Goal: Transaction & Acquisition: Purchase product/service

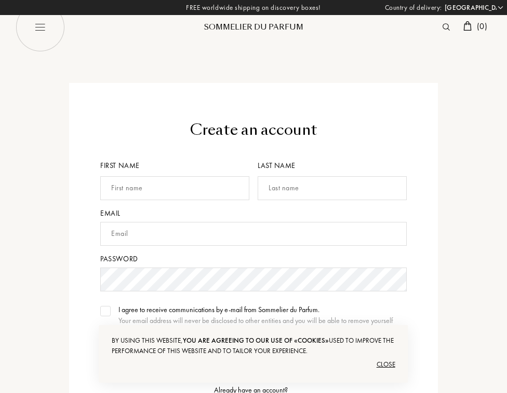
select select "US"
type input "[PERSON_NAME]"
type input "Spinelli"
type input "tommaso.spinelli@gmail.com"
click at [6, 279] on div "Create an account First name Tommaso Last name Spinelli Email tommaso.spinelli@…" at bounding box center [253, 301] width 507 height 436
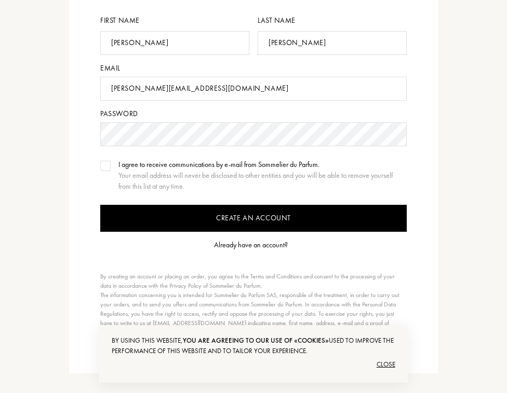
scroll to position [154, 0]
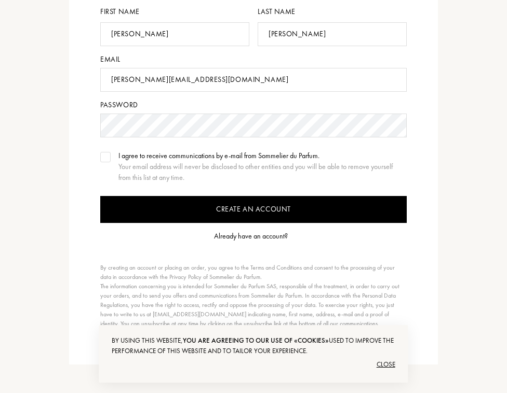
click at [219, 211] on input "Create an account" at bounding box center [253, 209] width 306 height 27
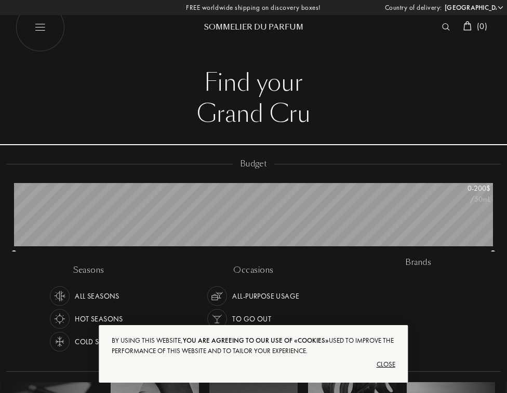
select select "US"
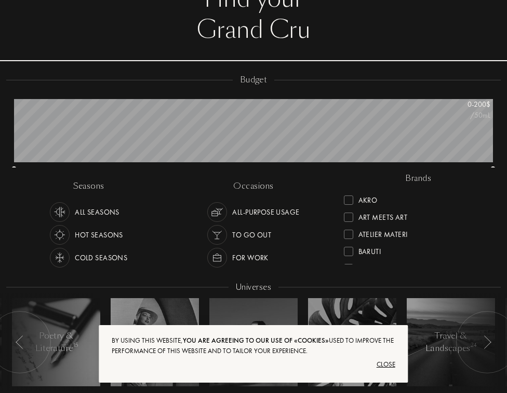
scroll to position [86, 0]
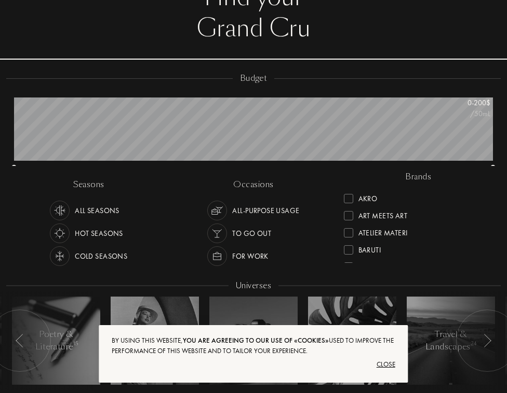
click at [389, 364] on div "Close" at bounding box center [253, 365] width 283 height 17
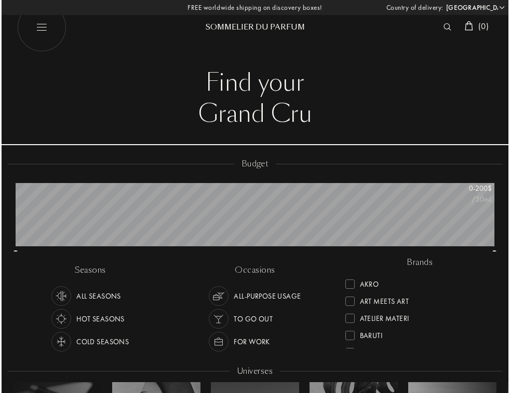
scroll to position [0, 0]
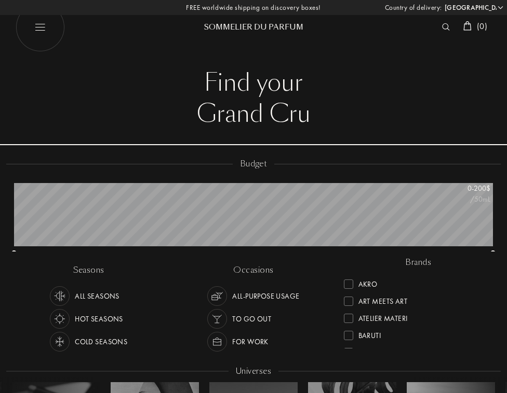
click at [44, 23] on img at bounding box center [40, 27] width 49 height 49
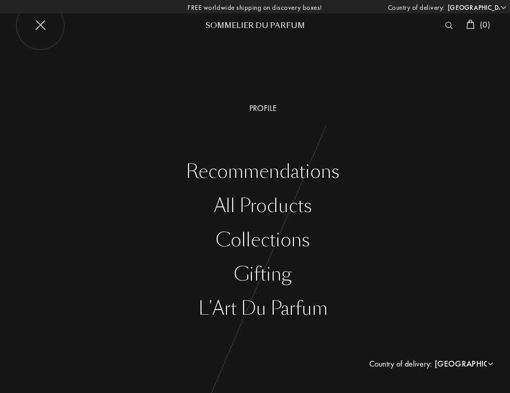
select select "FR"
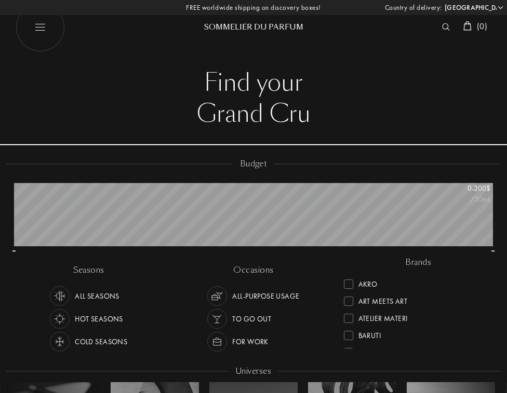
select select "FR"
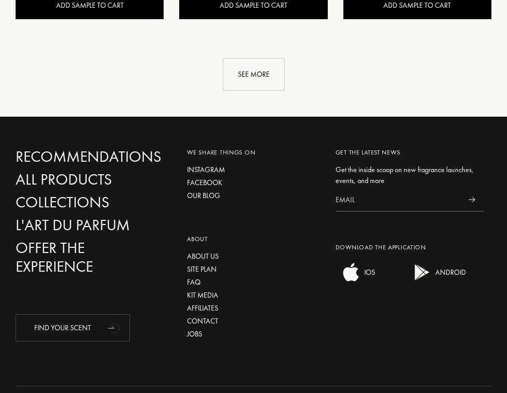
scroll to position [1696, 0]
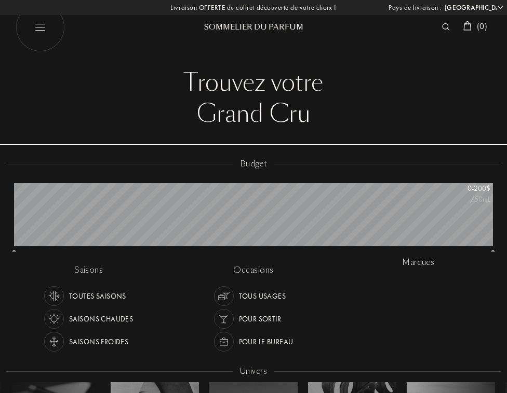
select select "FR"
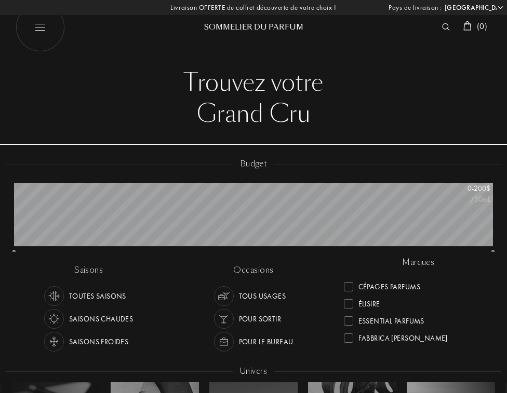
click at [32, 30] on img at bounding box center [40, 27] width 49 height 49
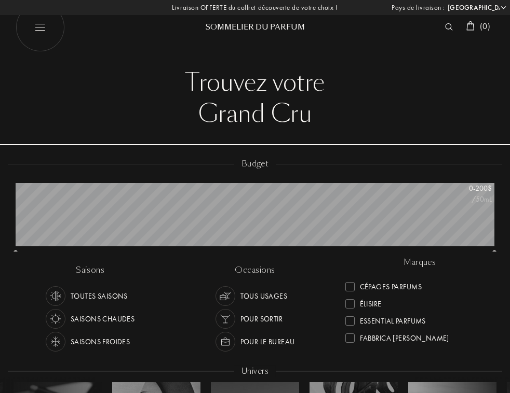
select select "FR"
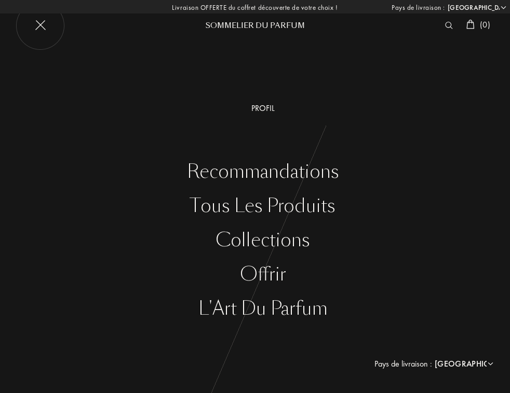
click at [262, 107] on div "Profil" at bounding box center [263, 108] width 494 height 12
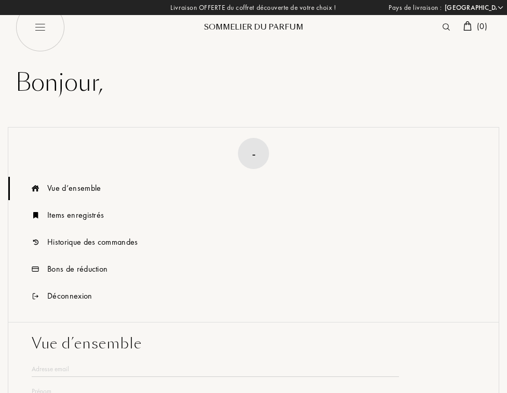
select select "FR"
type input "[PERSON_NAME]"
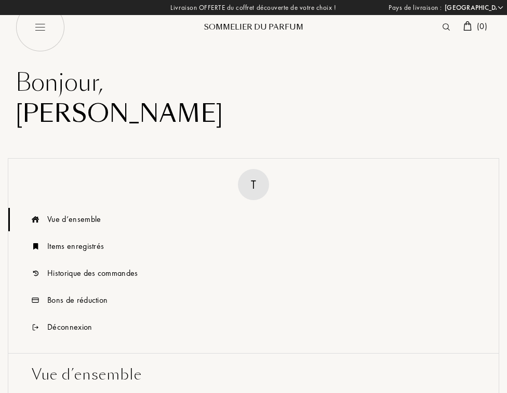
click at [467, 29] on img at bounding box center [467, 25] width 8 height 9
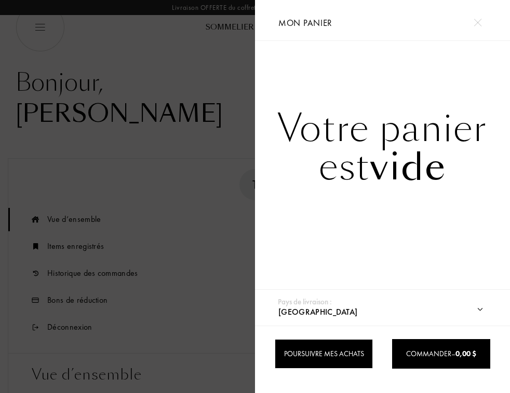
click at [350, 346] on div "Poursuivre mes achats" at bounding box center [324, 354] width 98 height 30
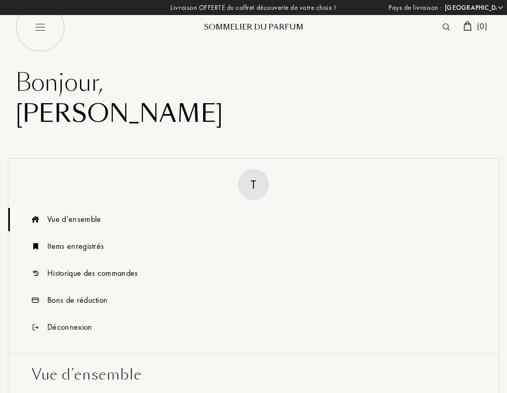
click at [38, 23] on img at bounding box center [40, 27] width 49 height 49
select select "FR"
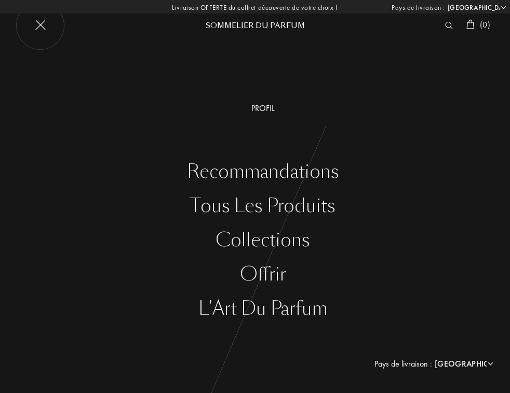
click at [297, 6] on div "Livraison OFFERTE du coffret découverte de votre choix ! [GEOGRAPHIC_DATA] : [G…" at bounding box center [255, 7] width 510 height 15
click at [211, 170] on div "Recommandations" at bounding box center [263, 171] width 494 height 21
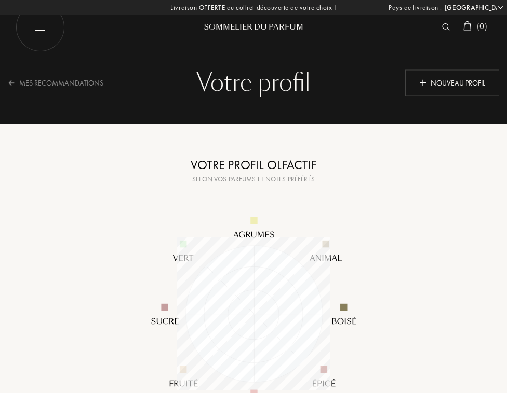
select select "FR"
click at [231, 171] on div "Votre profil olfactif" at bounding box center [254, 165] width 260 height 19
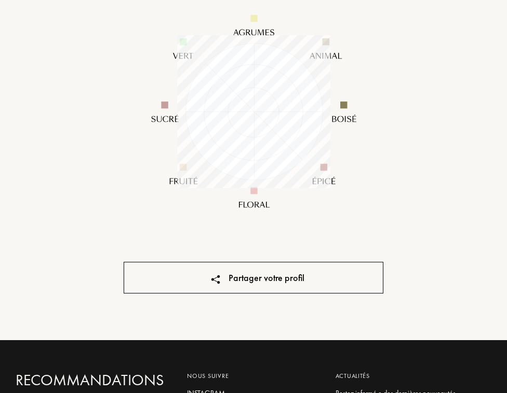
scroll to position [10, 0]
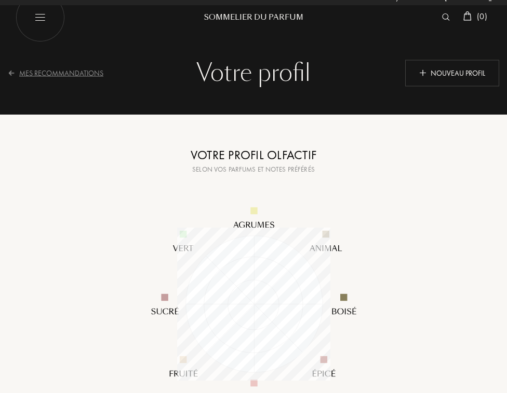
click at [26, 70] on div "Mes Recommandations" at bounding box center [62, 72] width 109 height 25
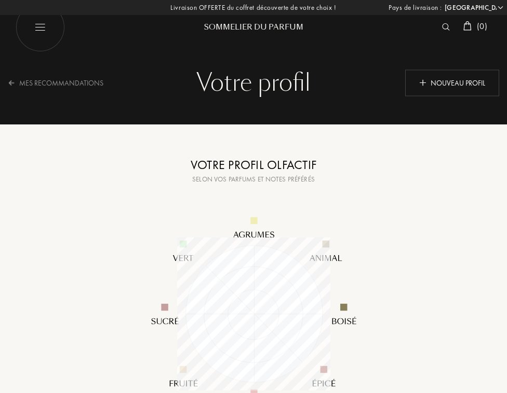
select select "FR"
click at [37, 32] on img at bounding box center [40, 27] width 49 height 49
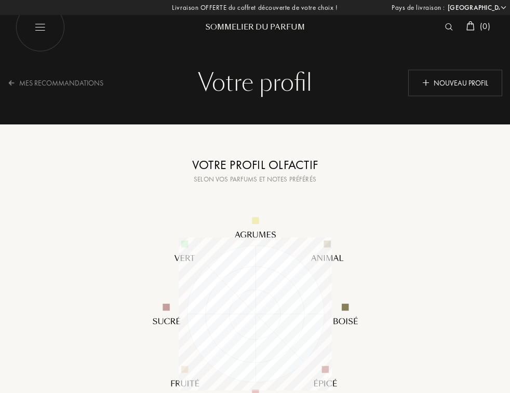
select select "FR"
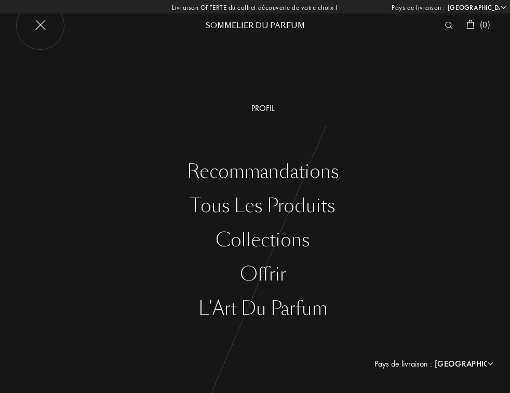
click at [212, 11] on div "Livraison OFFERTE du coffret découverte de votre choix ! [GEOGRAPHIC_DATA] : [G…" at bounding box center [255, 7] width 510 height 15
click at [236, 22] on div "Sommelier du Parfum" at bounding box center [255, 25] width 125 height 11
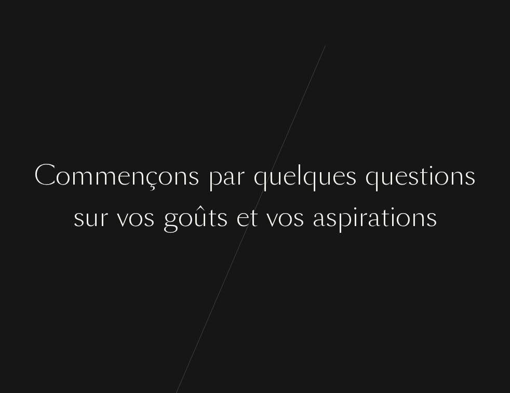
click at [369, 279] on div "C [PERSON_NAME] ç o n s p a r q u e l q u e s q u e s t i o n s s u r v o s g o…" at bounding box center [255, 196] width 510 height 393
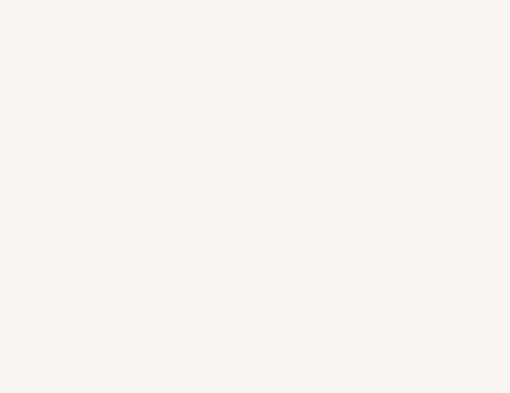
click at [313, 281] on div "C [PERSON_NAME] ç o n s p a r q u e l q u e s q u e s t i o n s s u r v o s g o…" at bounding box center [255, 196] width 510 height 393
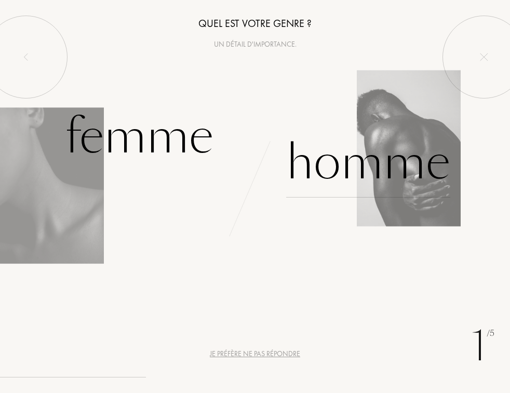
click at [404, 193] on div "Homme" at bounding box center [368, 163] width 164 height 70
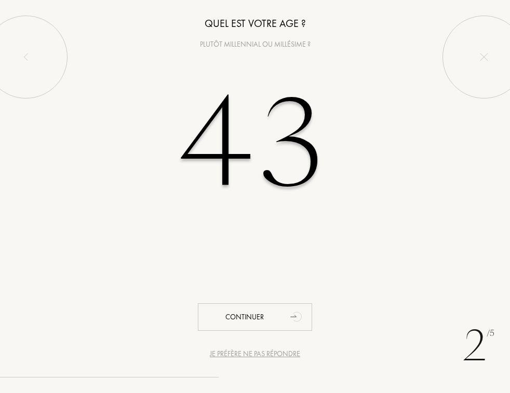
type input "43"
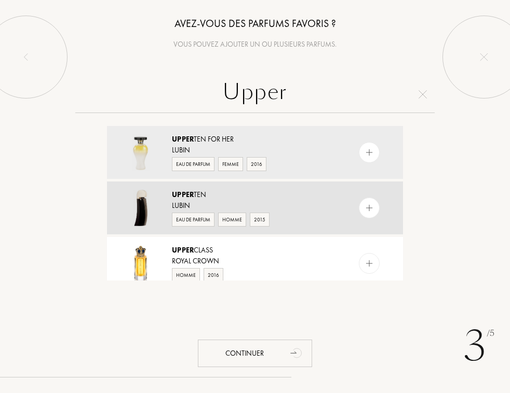
type input "Upper"
click at [370, 210] on img at bounding box center [369, 208] width 10 height 10
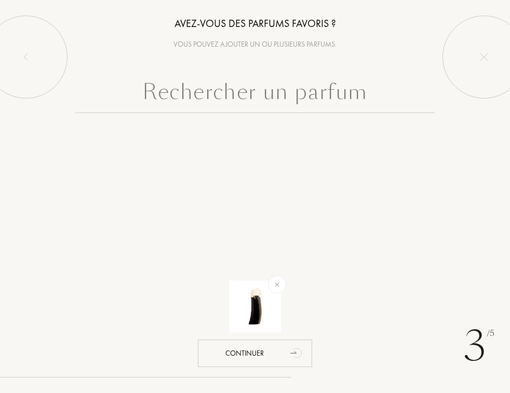
click at [217, 101] on input "text" at bounding box center [254, 94] width 359 height 37
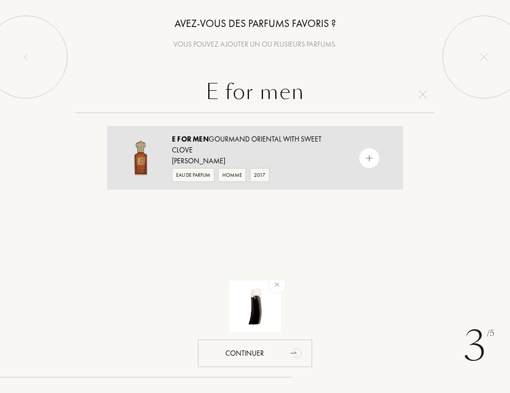
type input "E for men"
click at [372, 156] on img at bounding box center [369, 158] width 10 height 10
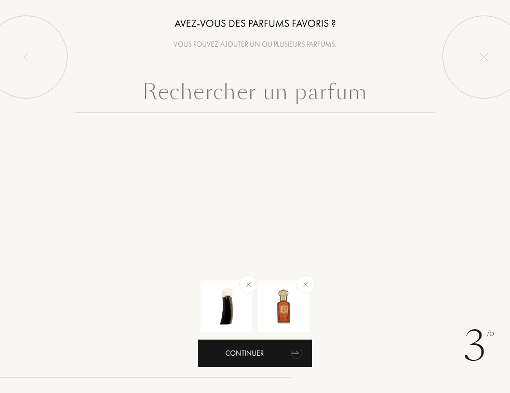
click at [292, 350] on icon "animation" at bounding box center [297, 353] width 21 height 21
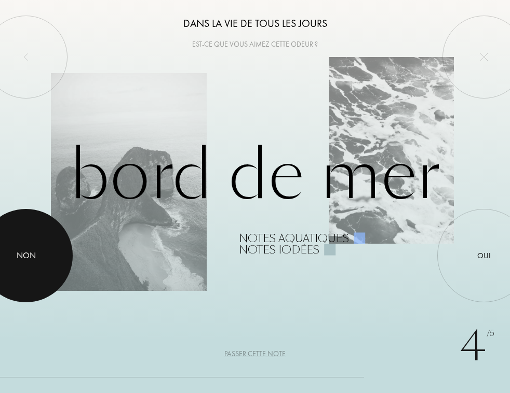
click at [30, 252] on div "Non" at bounding box center [26, 256] width 19 height 12
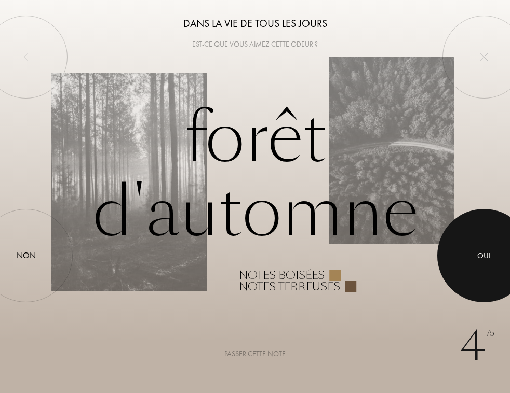
click at [499, 269] on div at bounding box center [483, 255] width 93 height 93
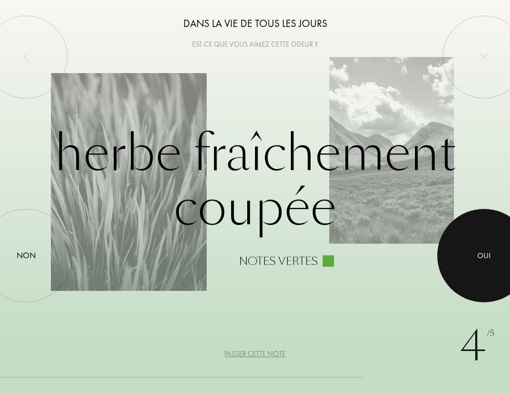
click at [499, 269] on div at bounding box center [483, 255] width 93 height 93
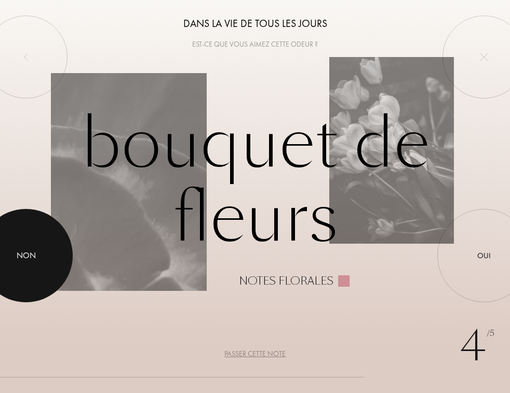
click at [28, 265] on div at bounding box center [25, 255] width 93 height 93
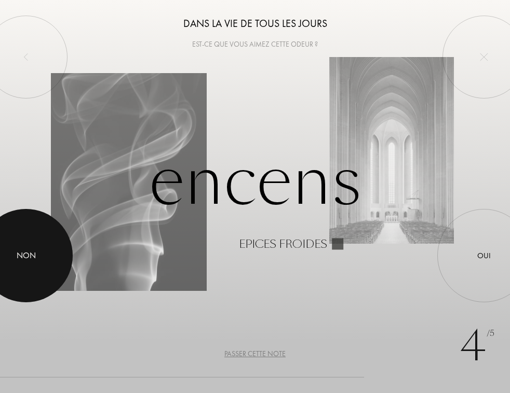
click at [29, 263] on div at bounding box center [25, 255] width 93 height 93
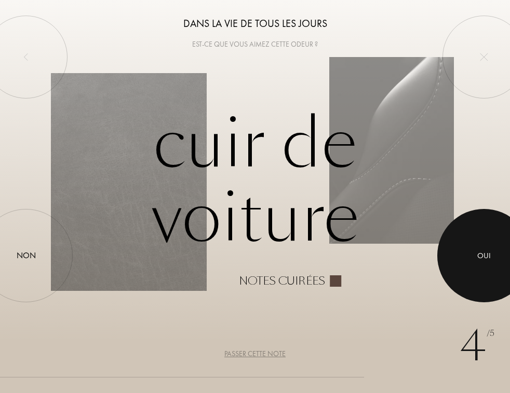
click at [501, 247] on div at bounding box center [483, 255] width 93 height 93
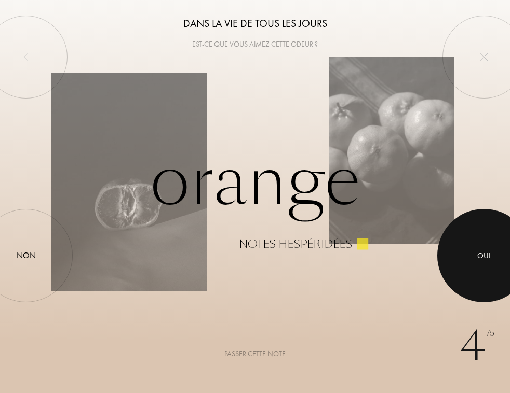
click at [501, 247] on div at bounding box center [483, 255] width 93 height 93
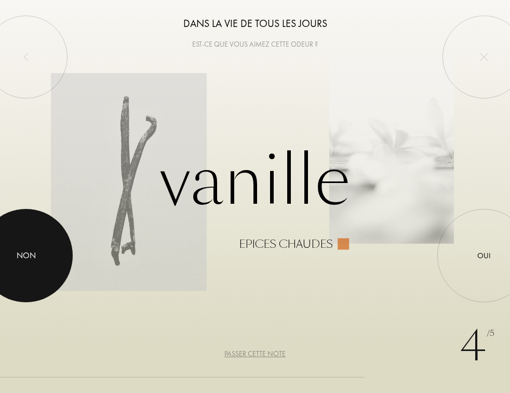
click at [36, 268] on div at bounding box center [25, 255] width 93 height 93
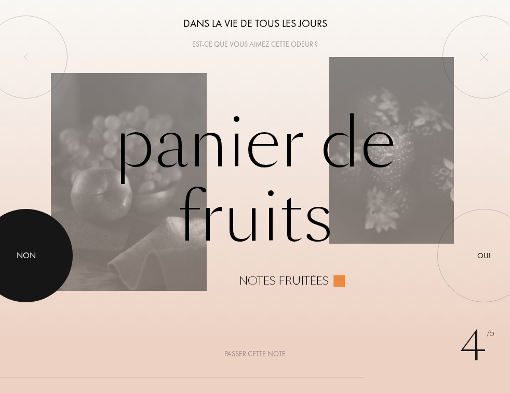
click at [43, 262] on div at bounding box center [25, 255] width 93 height 93
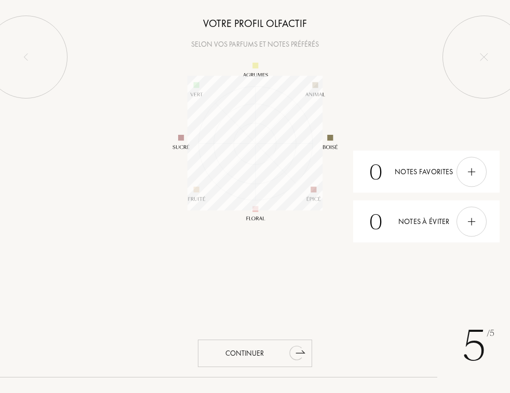
click at [273, 353] on div "Continuer" at bounding box center [255, 354] width 114 height 28
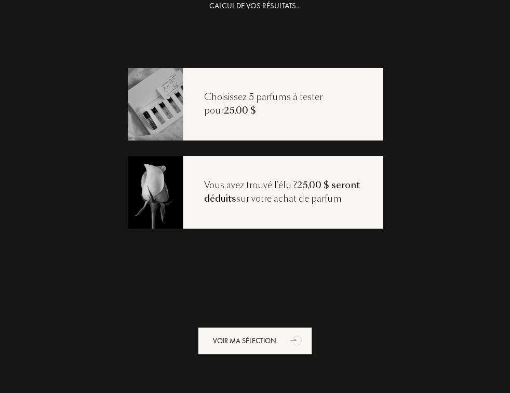
scroll to position [11, 0]
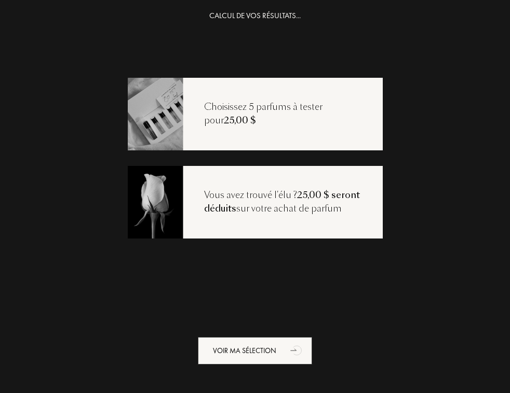
click at [292, 116] on div "Choisissez 5 parfums à tester pour 25,00 $" at bounding box center [282, 114] width 199 height 26
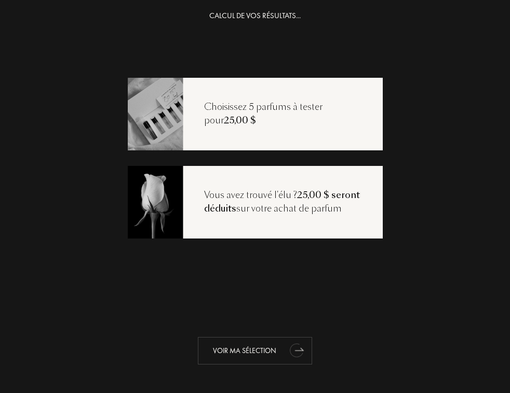
click at [278, 346] on div "Voir ma sélection" at bounding box center [255, 351] width 114 height 28
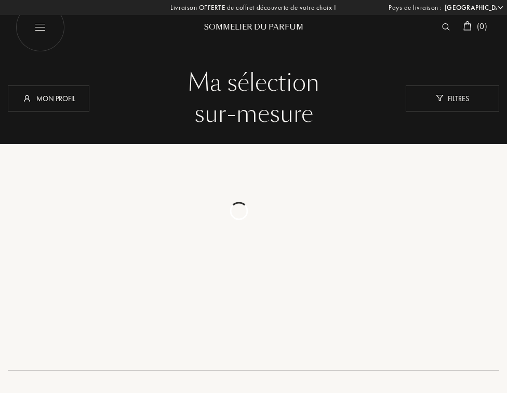
select select "FR"
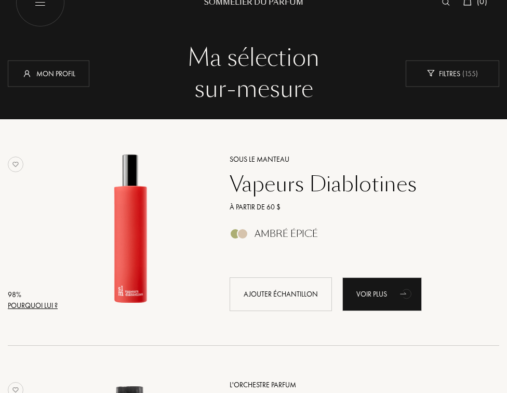
scroll to position [56, 0]
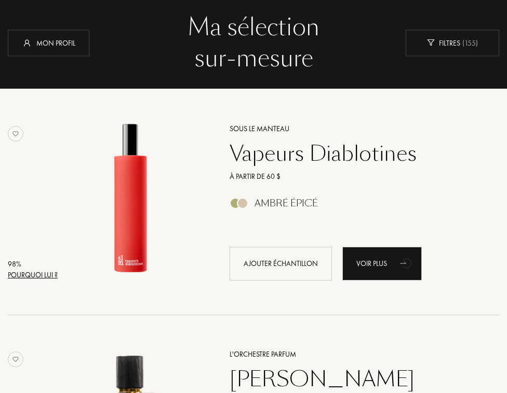
click at [264, 148] on div "Vapeurs Diablotines" at bounding box center [353, 153] width 262 height 25
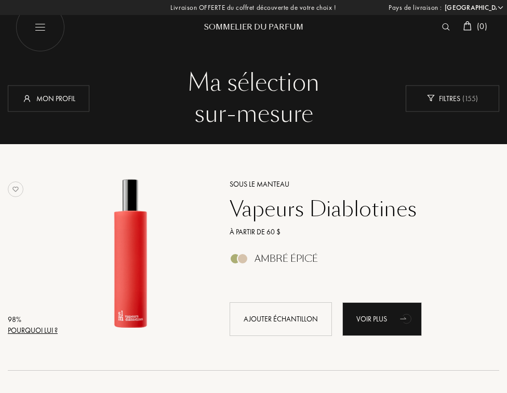
scroll to position [0, 0]
click at [37, 26] on img at bounding box center [40, 27] width 49 height 49
select select "FR"
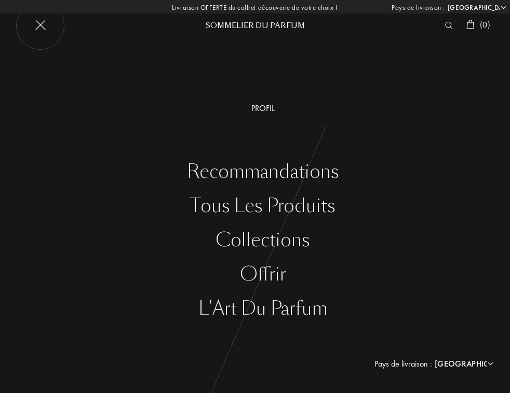
click at [31, 15] on img at bounding box center [40, 25] width 49 height 49
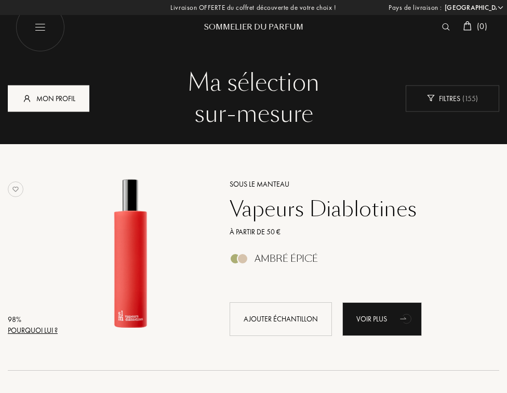
click at [48, 100] on div "Mon profil" at bounding box center [48, 98] width 81 height 26
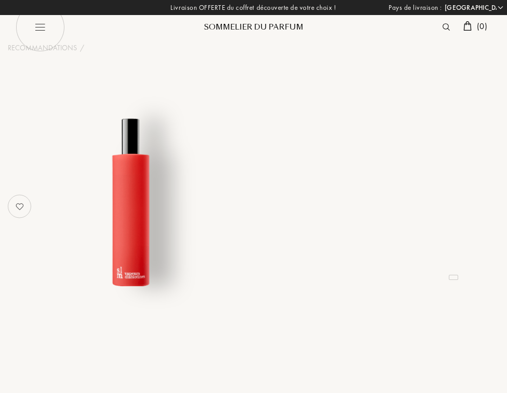
select select "FR"
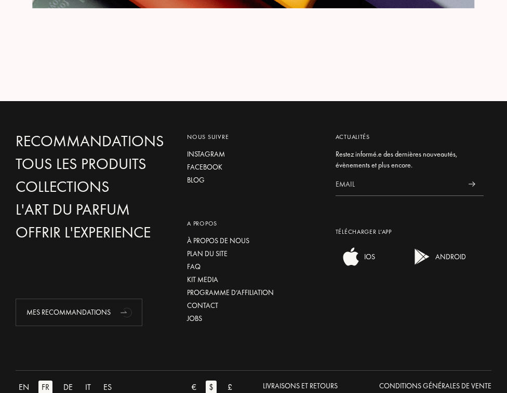
scroll to position [1693, 0]
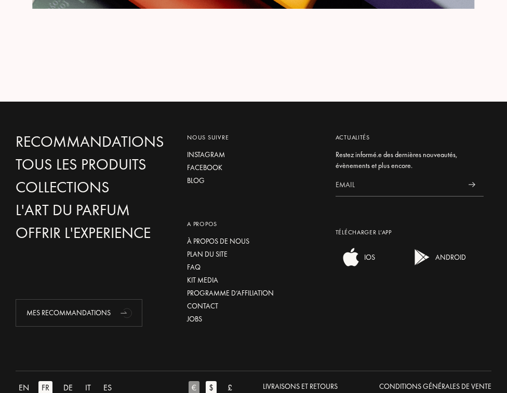
click at [195, 382] on div "€" at bounding box center [193, 388] width 11 height 13
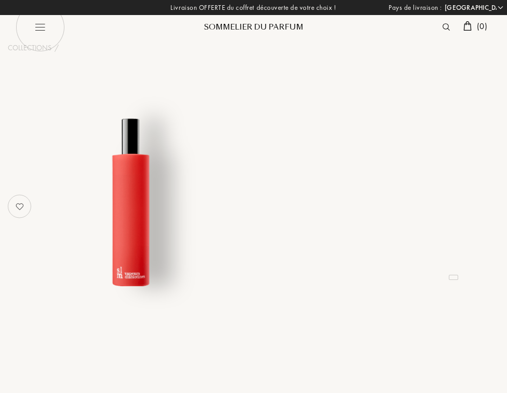
select select "FR"
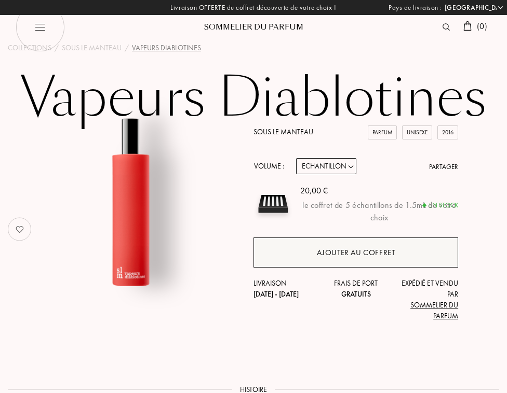
click at [410, 254] on div "Ajouter au coffret" at bounding box center [355, 253] width 205 height 30
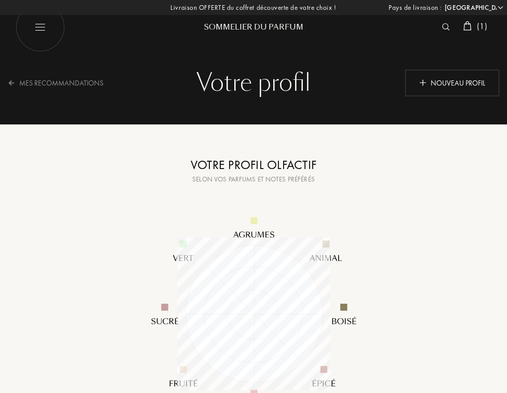
select select "FR"
click at [43, 40] on img at bounding box center [40, 27] width 49 height 49
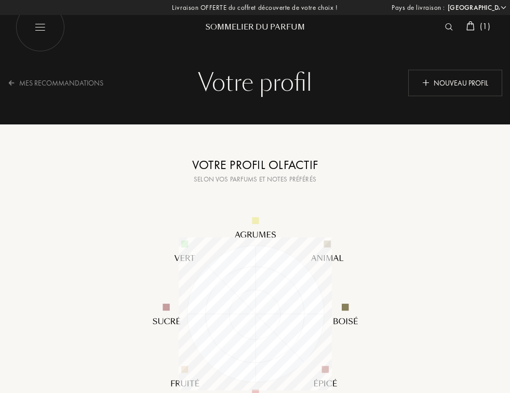
select select "FR"
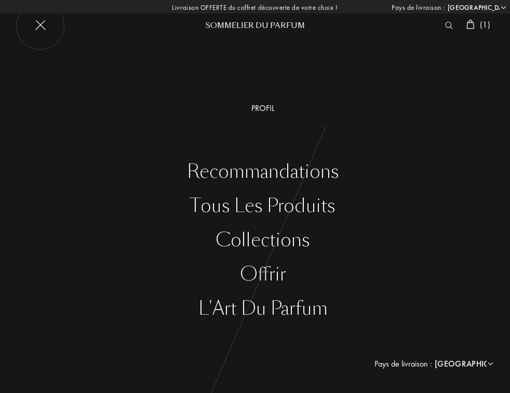
click at [273, 106] on div "Profil" at bounding box center [263, 108] width 494 height 12
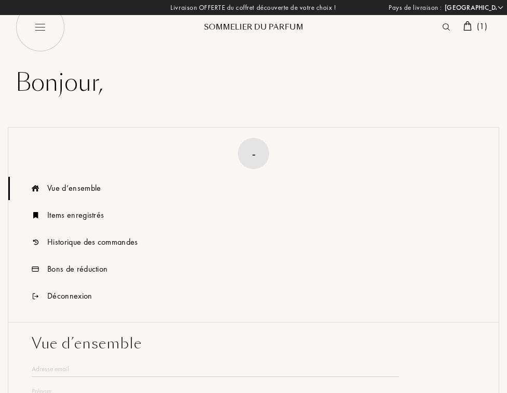
select select "FR"
type input "[PERSON_NAME]"
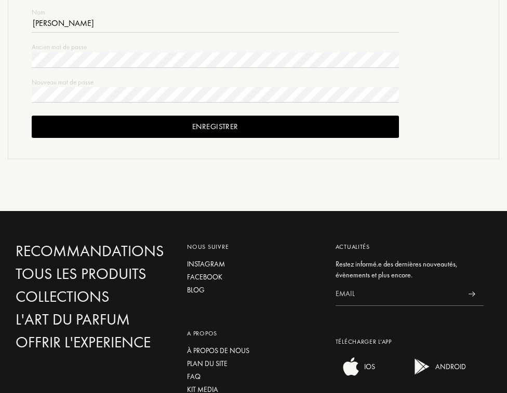
scroll to position [459, 0]
